Goal: Information Seeking & Learning: Learn about a topic

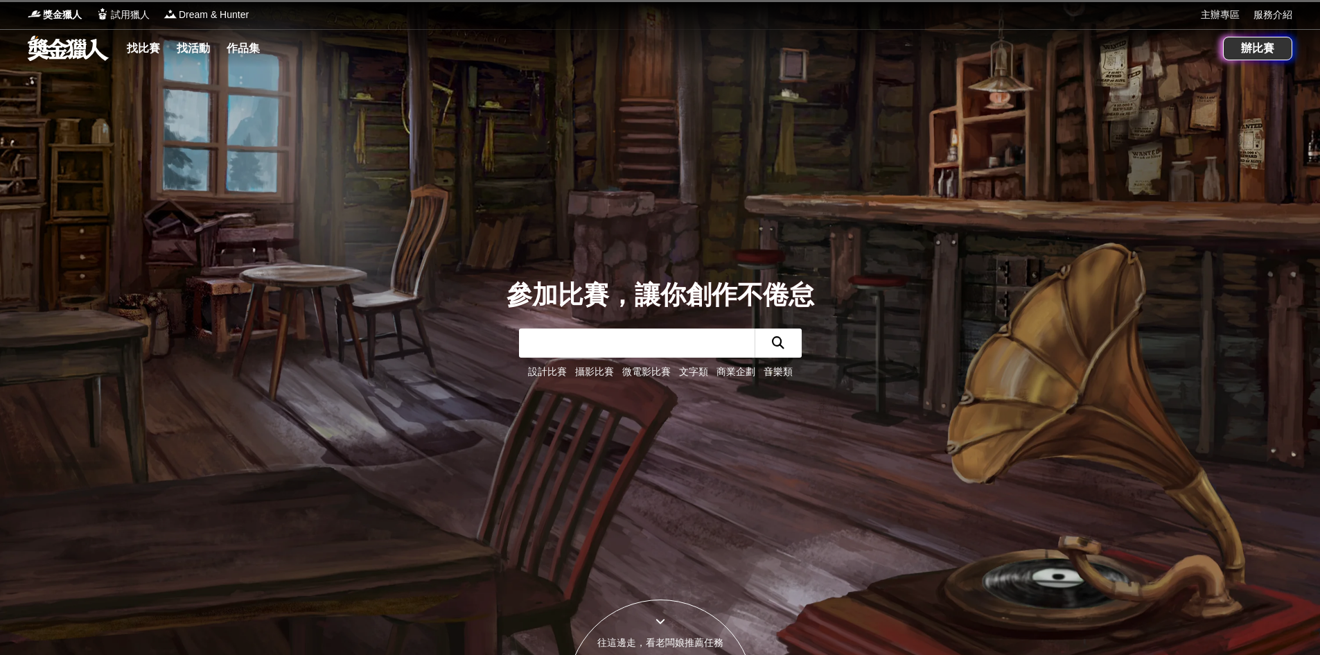
click at [694, 377] on link "文字類" at bounding box center [693, 371] width 29 height 11
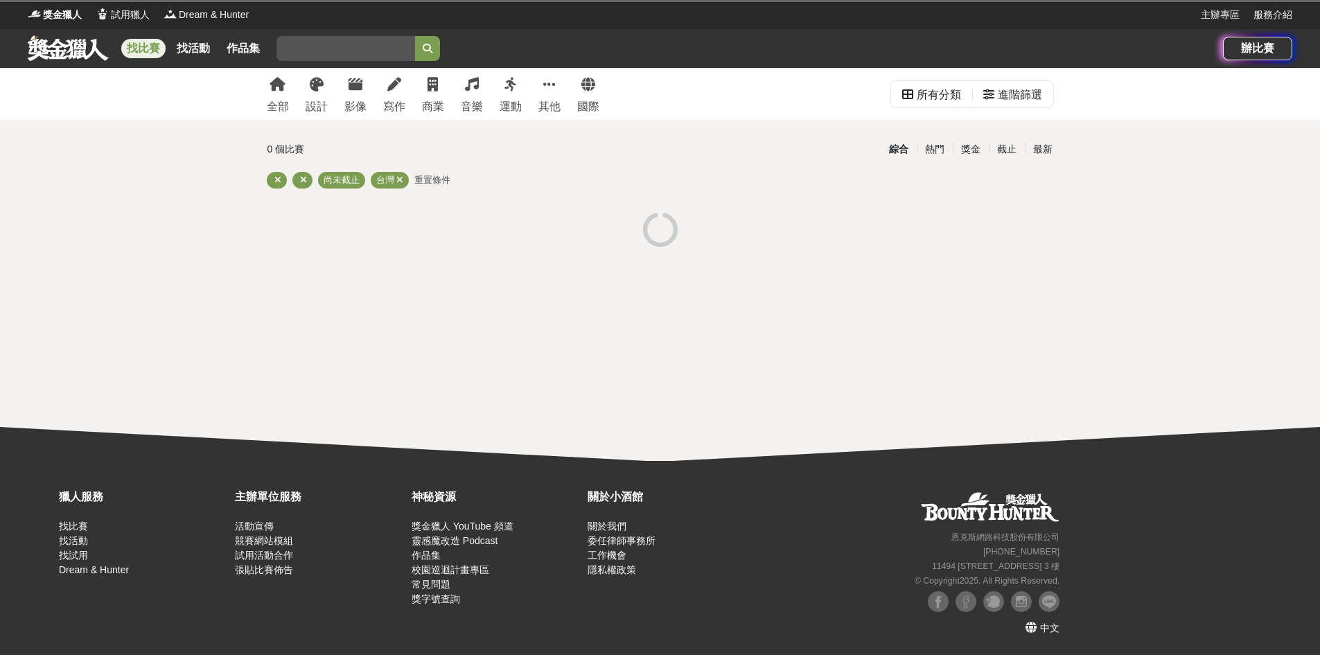
click at [840, 271] on div "全部 設計 影像 寫作 商業 音樂 運動 其他 國際 所有分類 進階篩選 0 個比賽 綜合 熱門 獎金 截止 最新 尚未截止 台灣 重置條件" at bounding box center [660, 264] width 1320 height 393
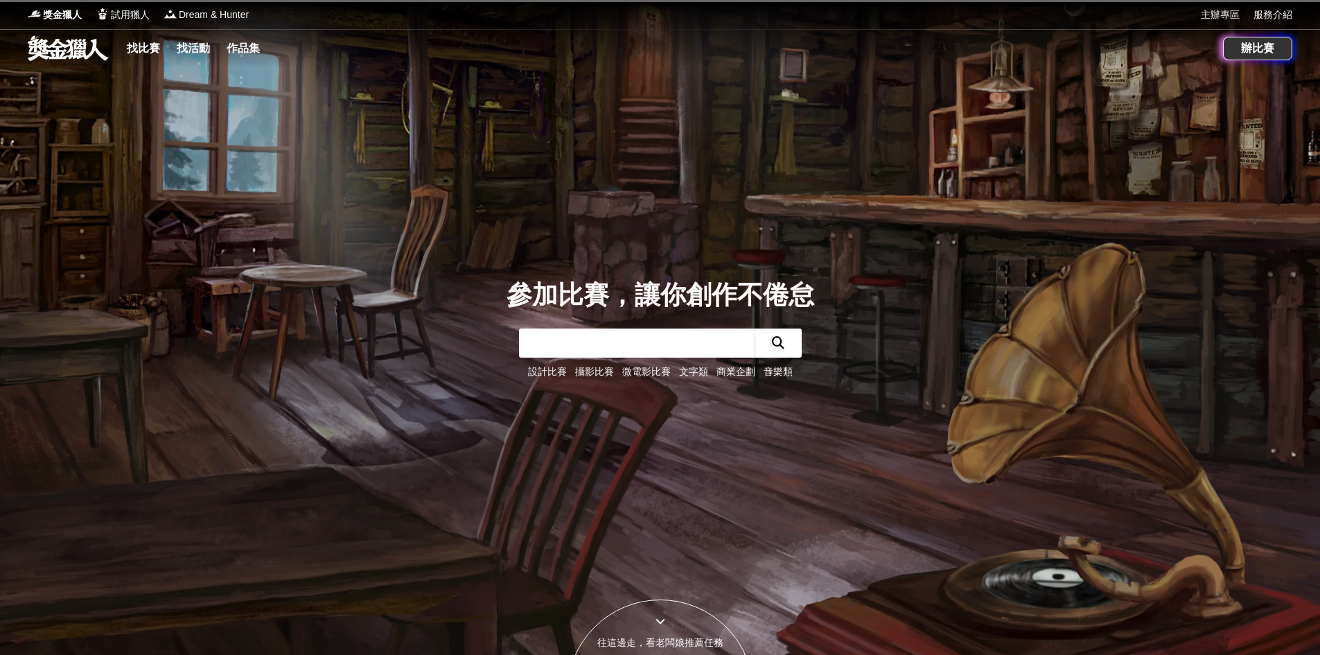
click at [683, 368] on link "文字類" at bounding box center [693, 371] width 29 height 11
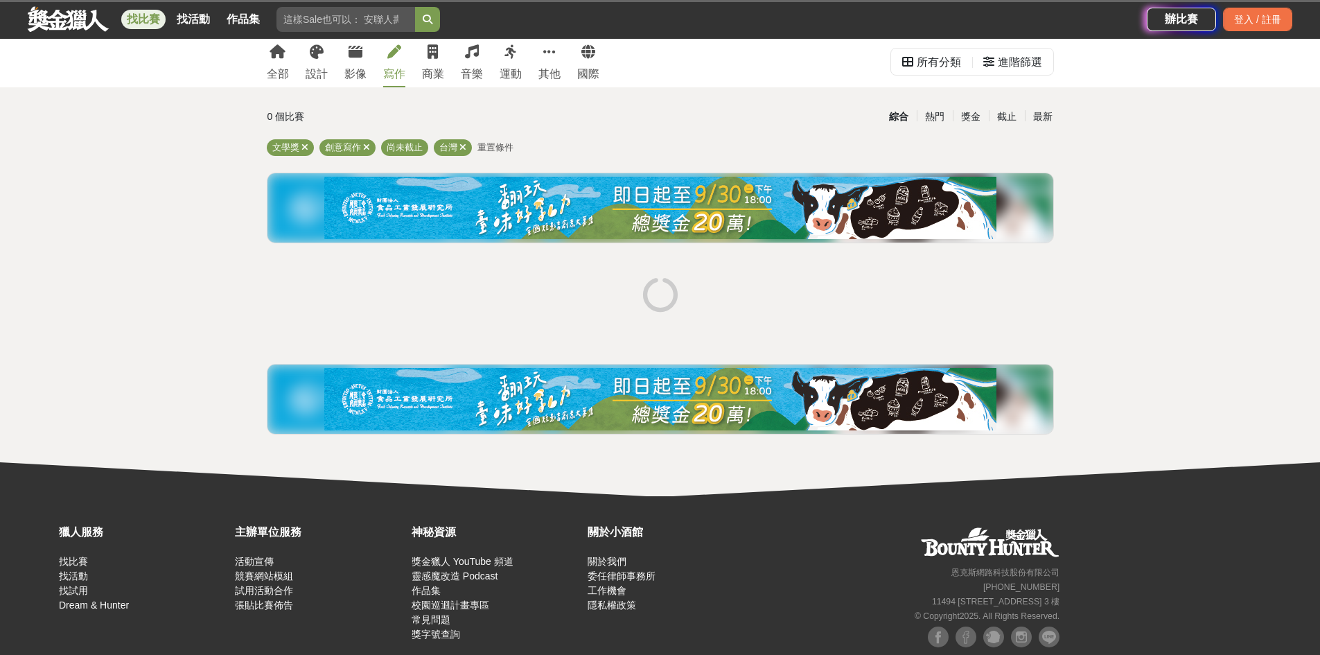
scroll to position [35, 0]
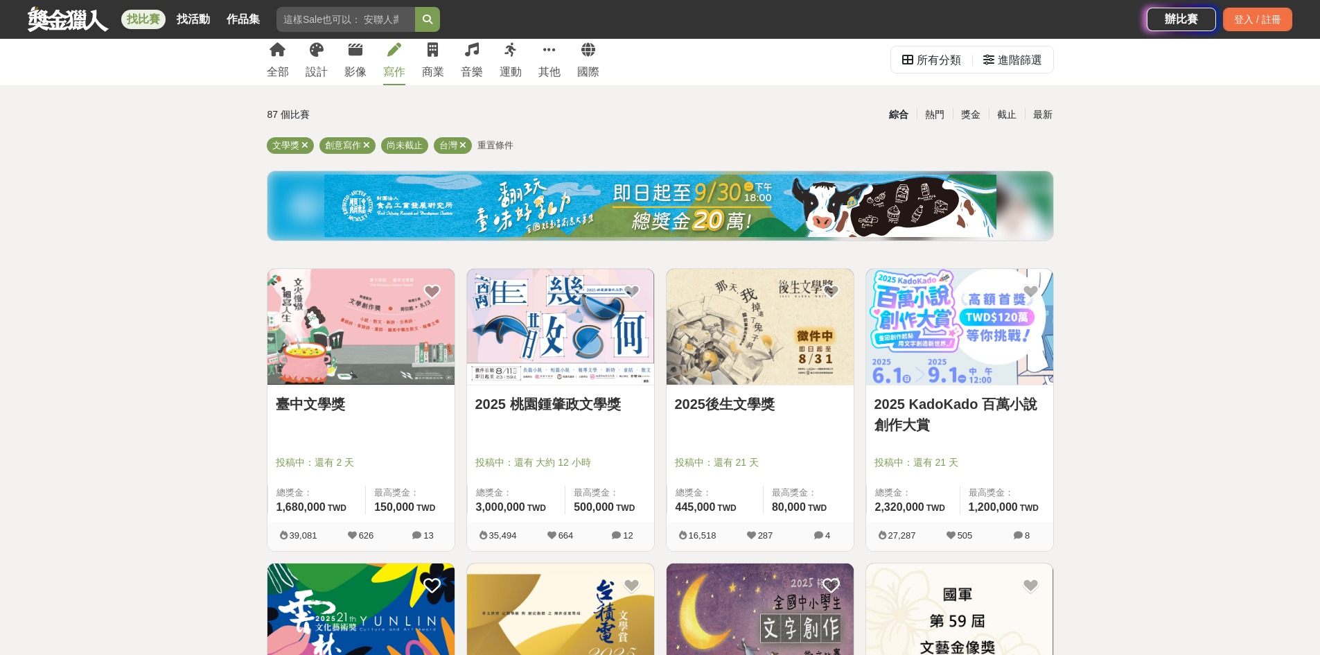
click at [599, 349] on img at bounding box center [560, 327] width 187 height 116
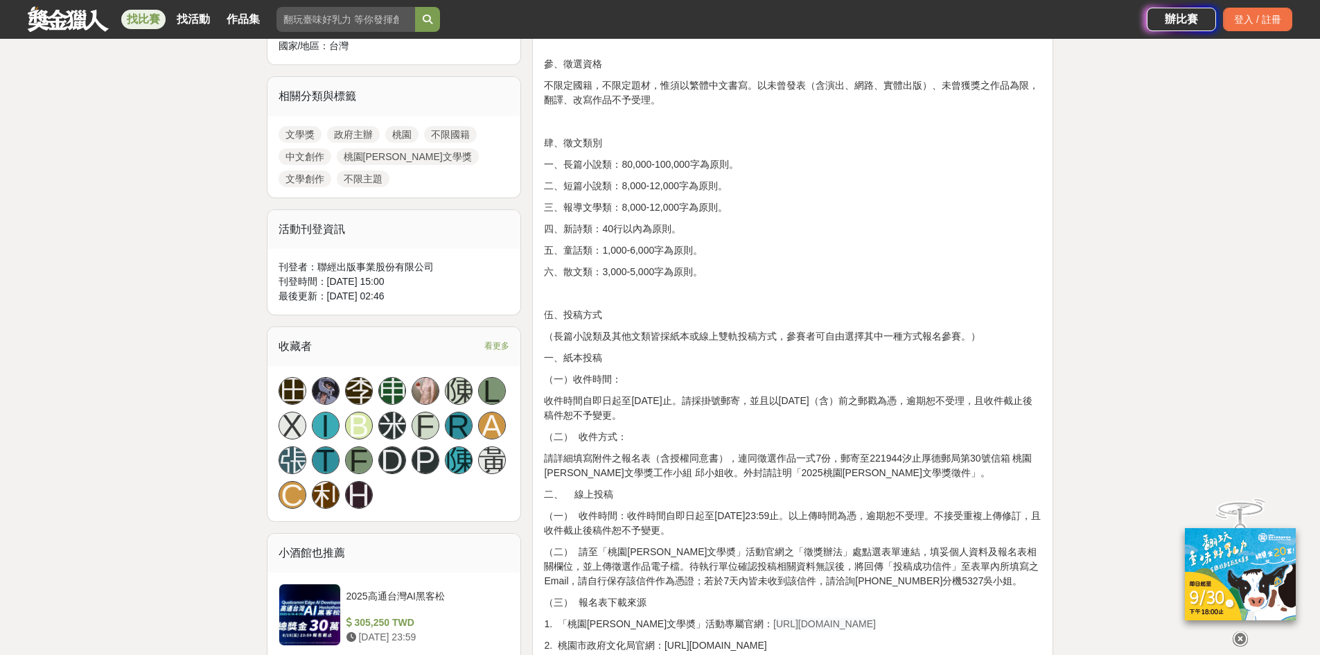
scroll to position [639, 0]
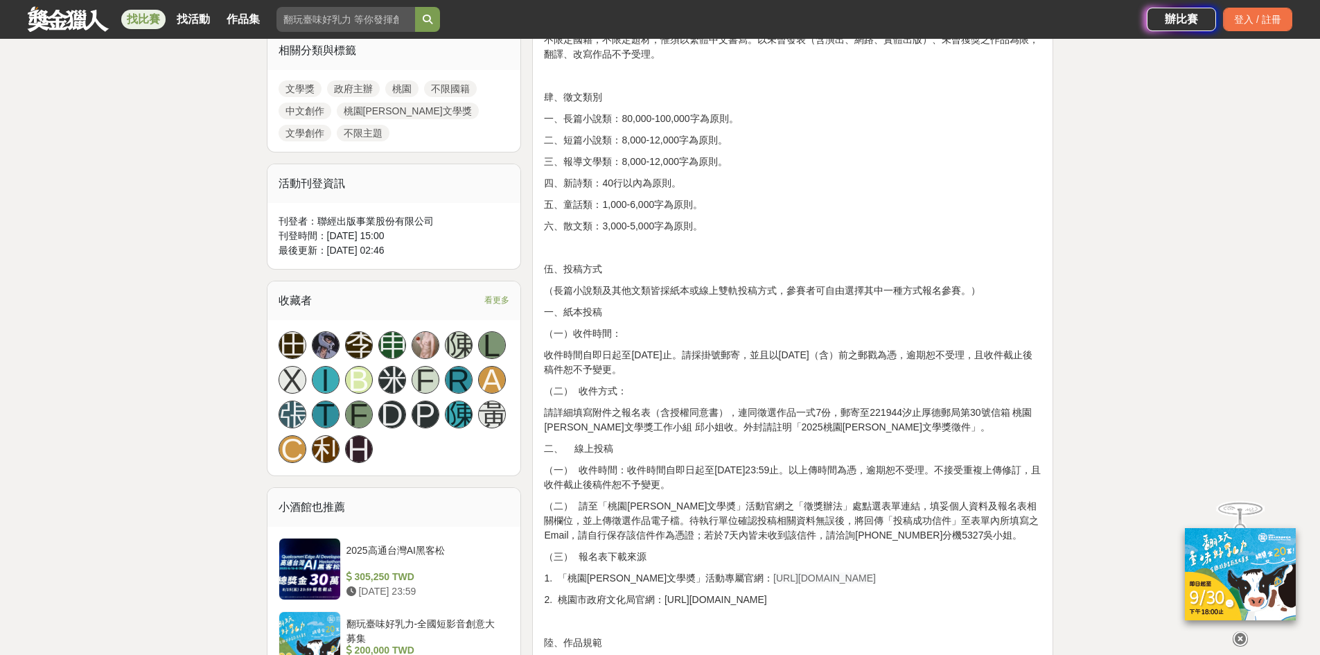
drag, startPoint x: 721, startPoint y: 574, endPoint x: 879, endPoint y: 565, distance: 157.5
copy span "https://literature.tyccc.gov.tw/"
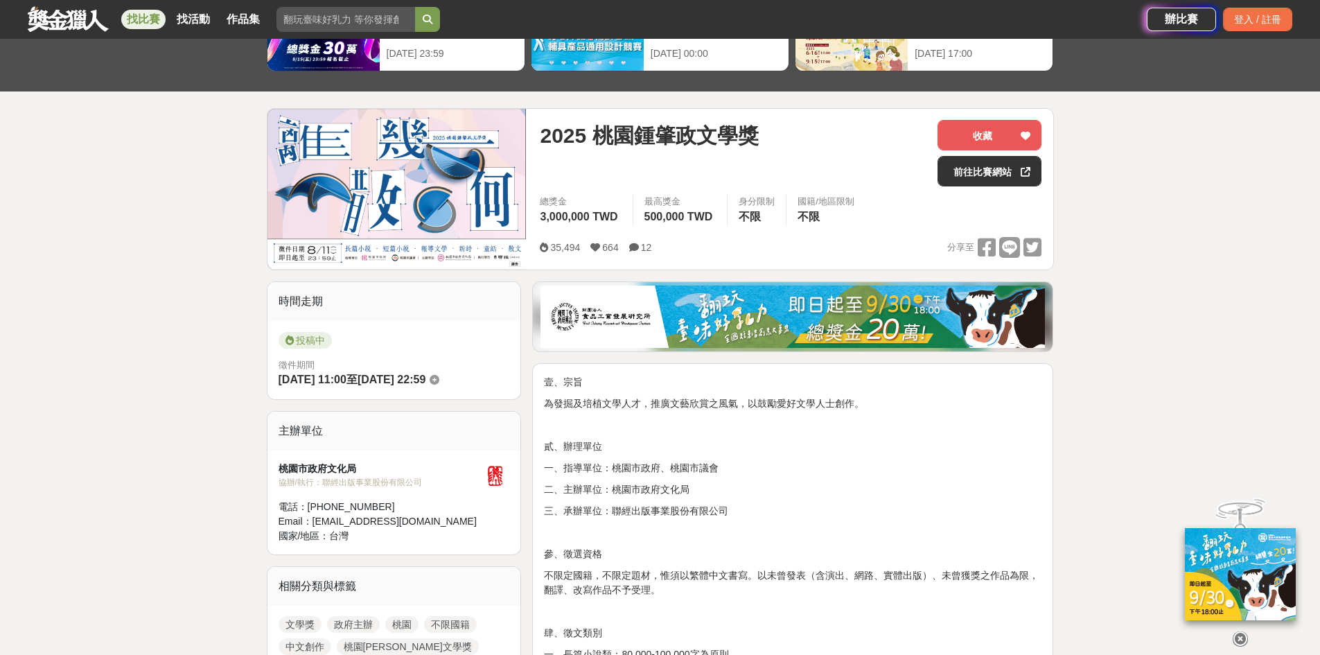
scroll to position [0, 0]
